Goal: Task Accomplishment & Management: Manage account settings

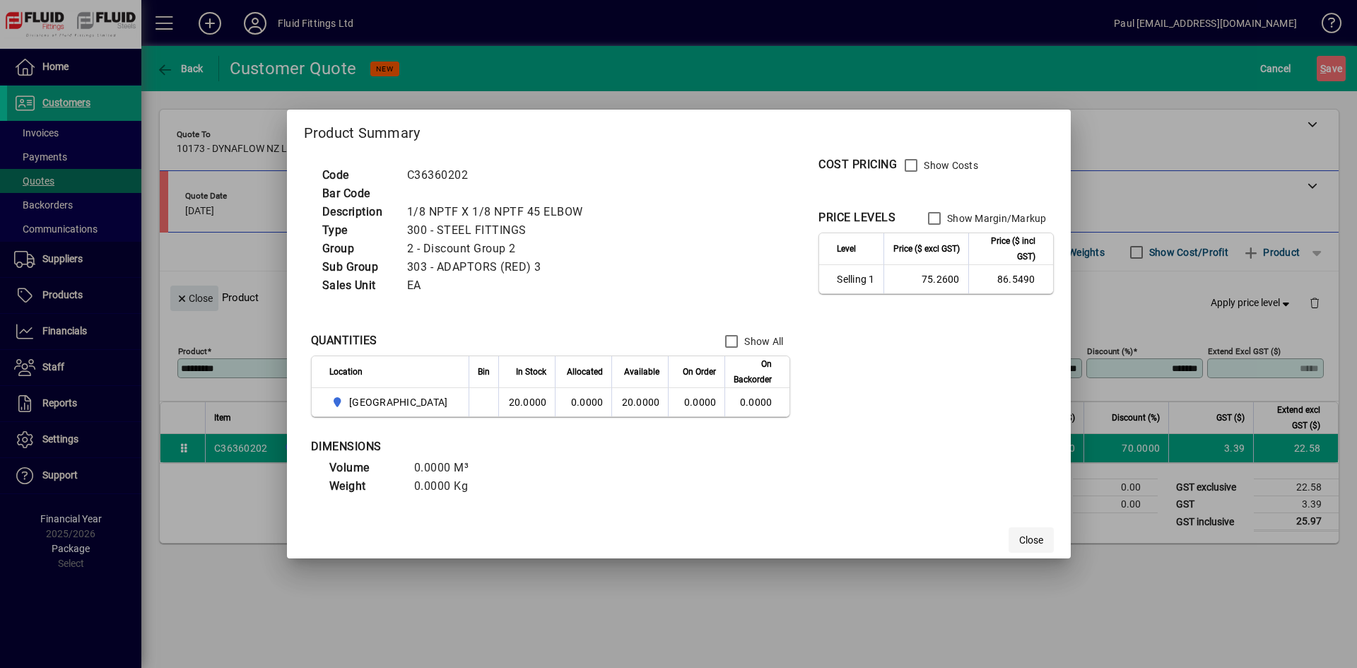
click at [1019, 539] on span "Close" at bounding box center [1031, 540] width 24 height 15
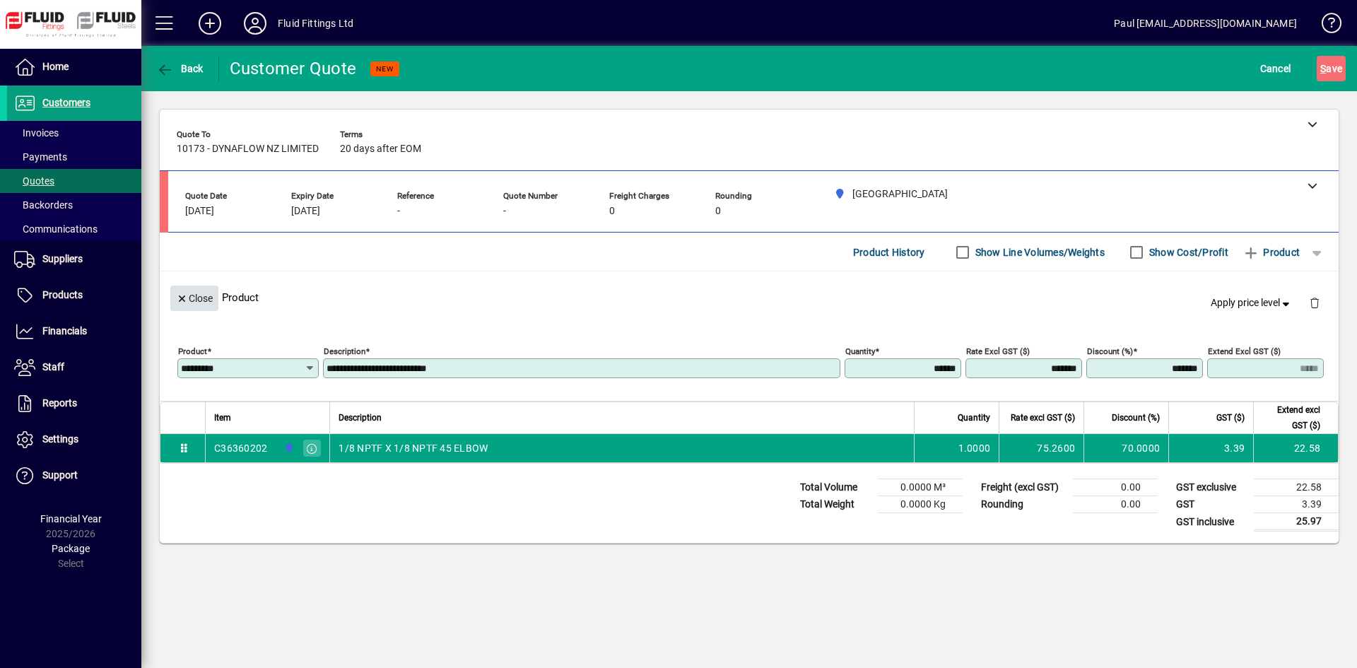
click at [189, 297] on span "Close" at bounding box center [194, 298] width 37 height 23
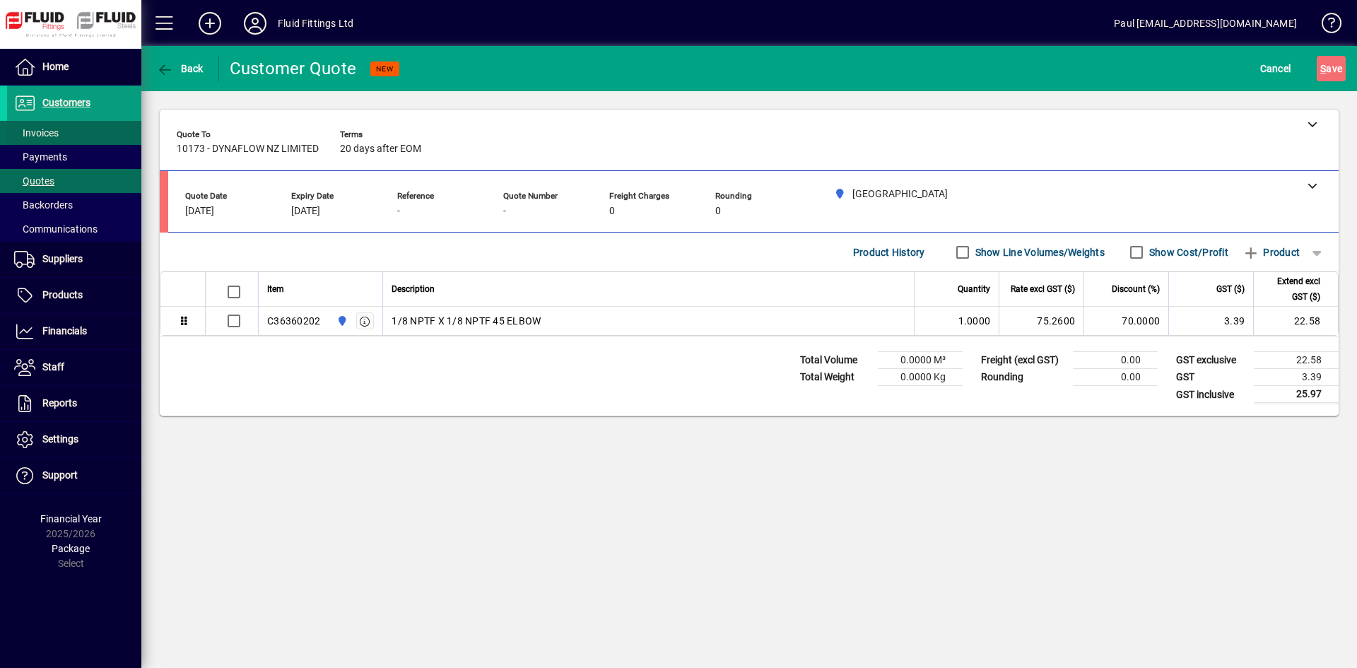
click at [45, 134] on span "Invoices" at bounding box center [36, 132] width 45 height 11
click at [31, 136] on span "Invoices" at bounding box center [36, 132] width 45 height 11
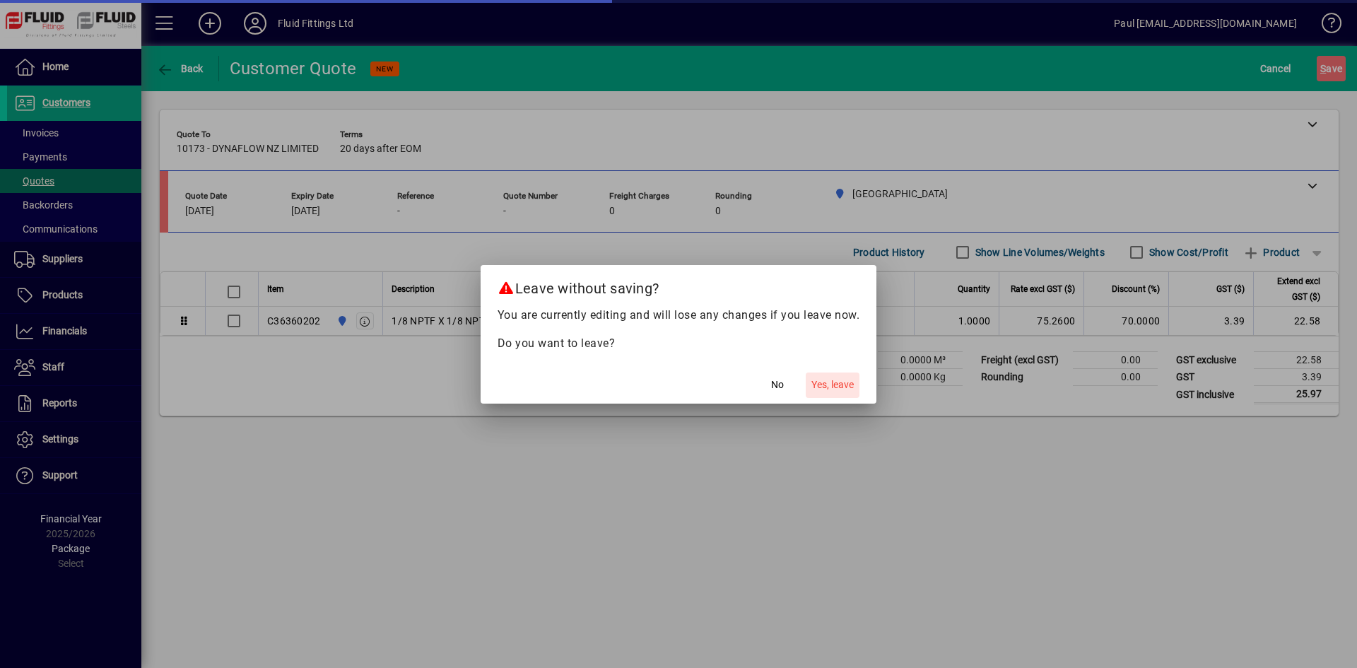
click at [833, 381] on span "Yes, leave" at bounding box center [832, 384] width 42 height 15
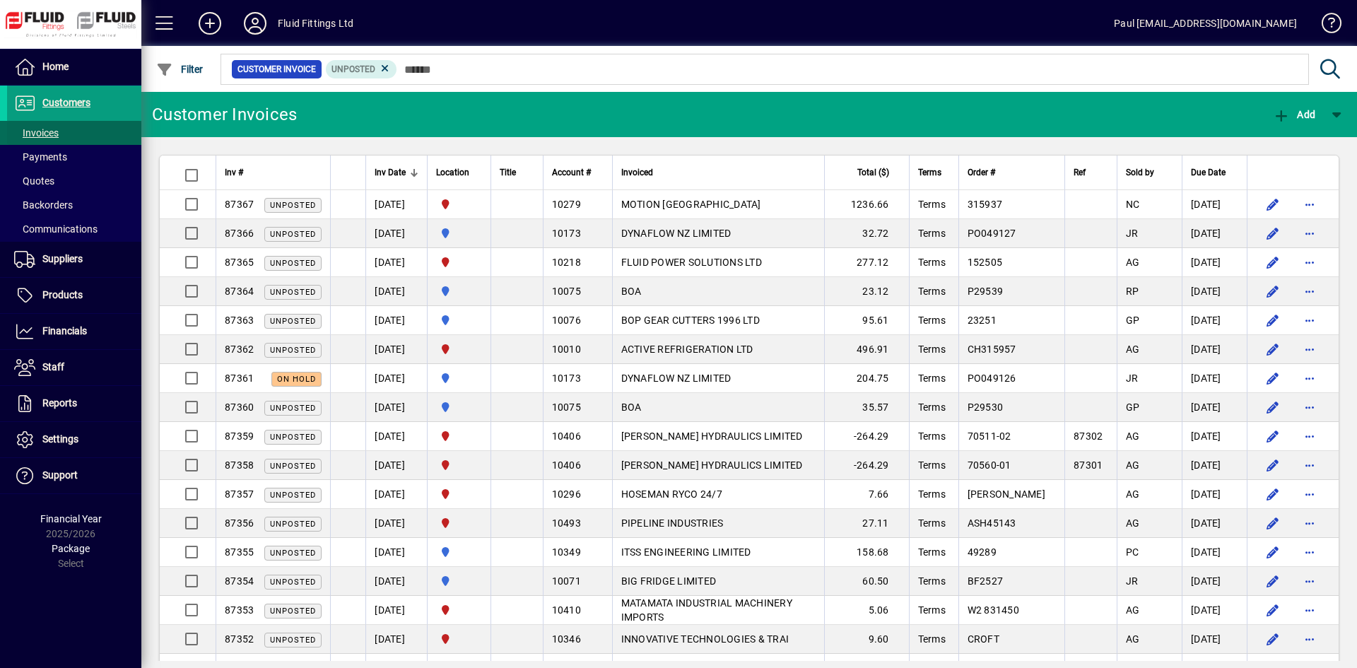
click at [27, 131] on span "Invoices" at bounding box center [36, 132] width 45 height 11
